Goal: Transaction & Acquisition: Obtain resource

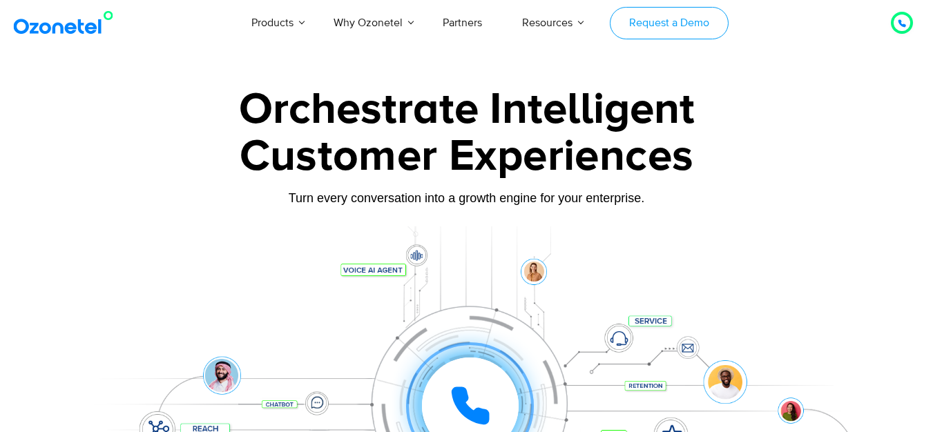
click at [675, 13] on link "Request a Demo" at bounding box center [669, 23] width 118 height 32
